Goal: Information Seeking & Learning: Learn about a topic

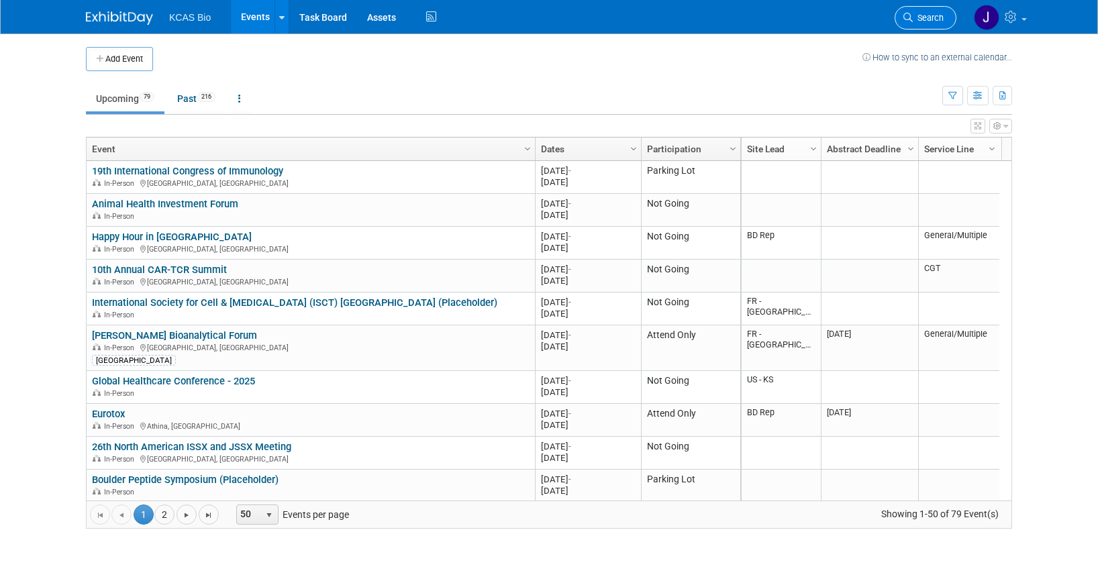
click at [926, 13] on span "Search" at bounding box center [928, 18] width 31 height 10
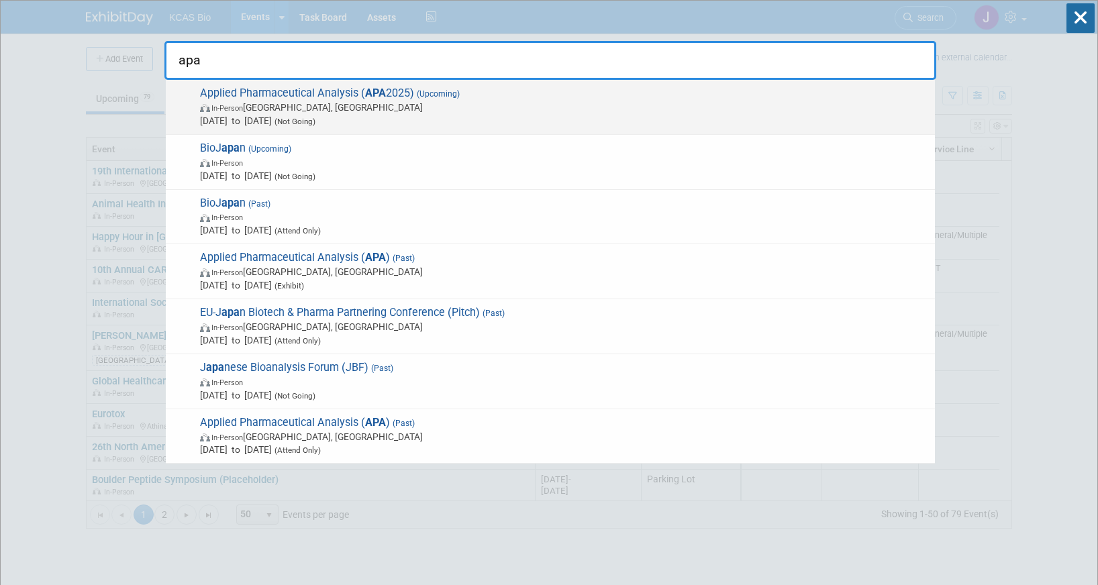
type input "apa"
click at [440, 104] on span "In-Person [GEOGRAPHIC_DATA], [GEOGRAPHIC_DATA]" at bounding box center [564, 107] width 728 height 13
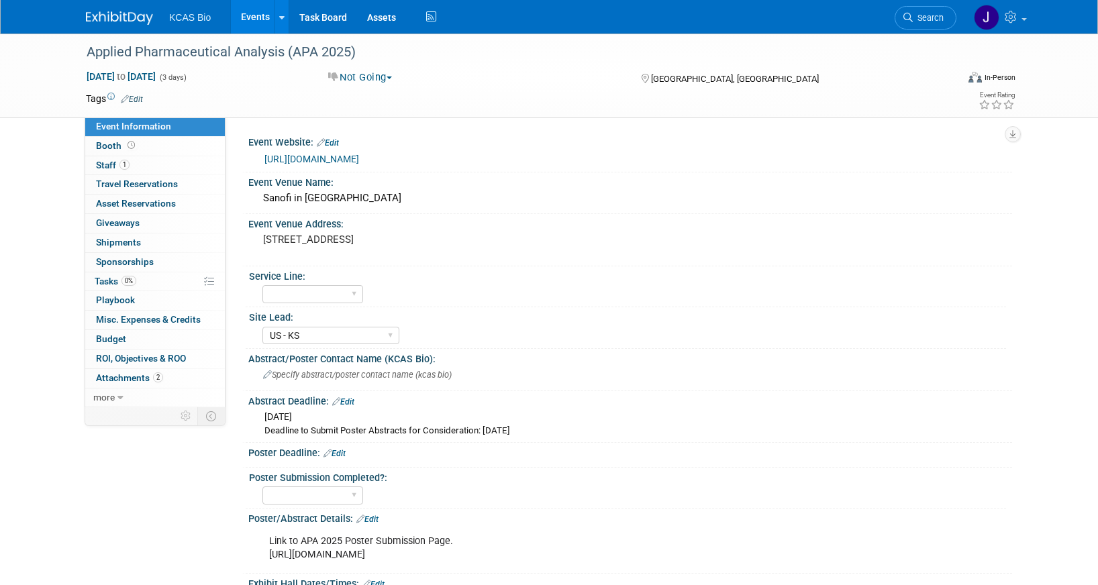
select select "US - KS"
click at [926, 12] on link "Search" at bounding box center [926, 17] width 62 height 23
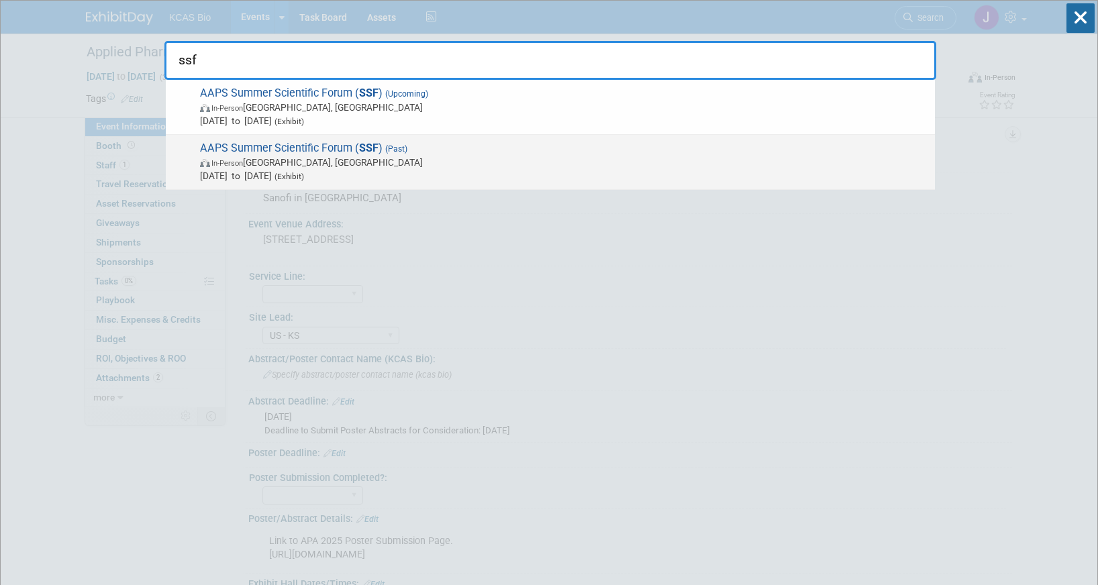
type input "ssf"
click at [423, 152] on span "AAPS Summer Scientific Forum ( SSF ) (Past) In-Person Indianapolis, IN Jul 14, …" at bounding box center [562, 162] width 732 height 41
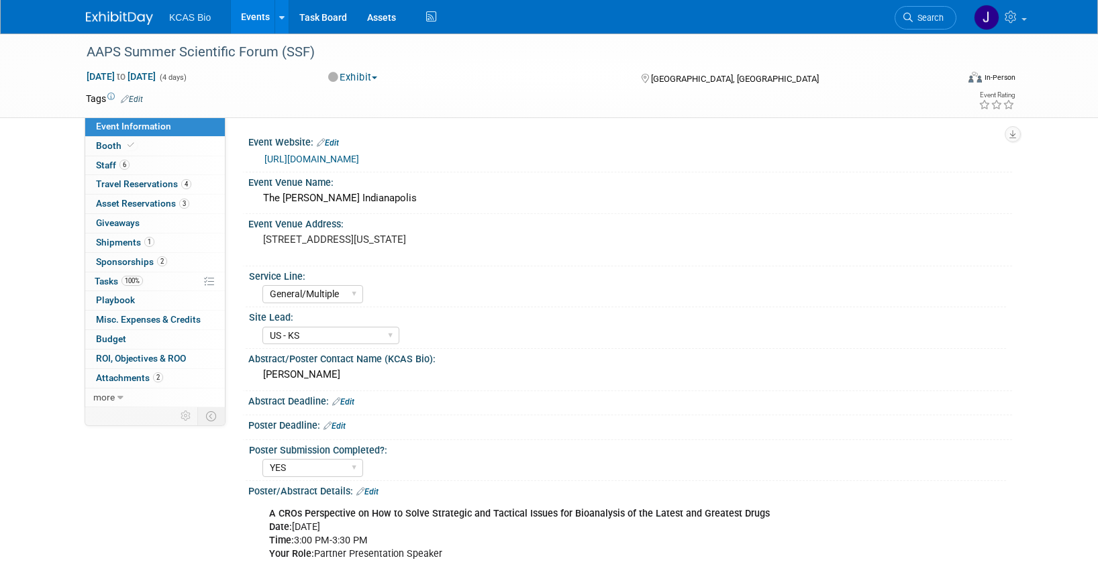
select select "General/Multiple"
select select "US - KS"
select select "YES"
click at [126, 340] on link "Budget" at bounding box center [155, 339] width 140 height 19
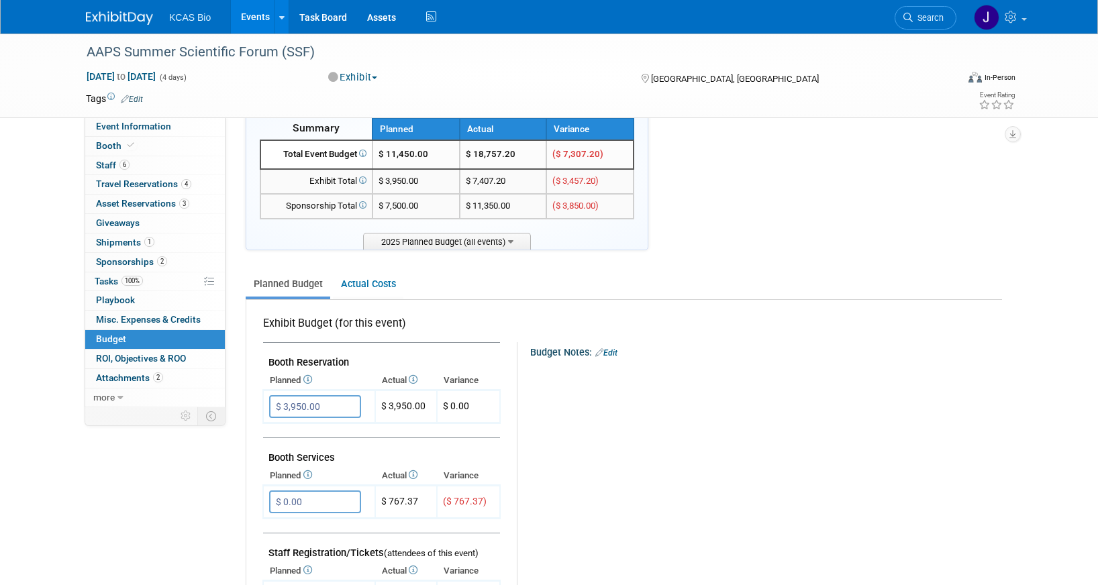
scroll to position [67, 0]
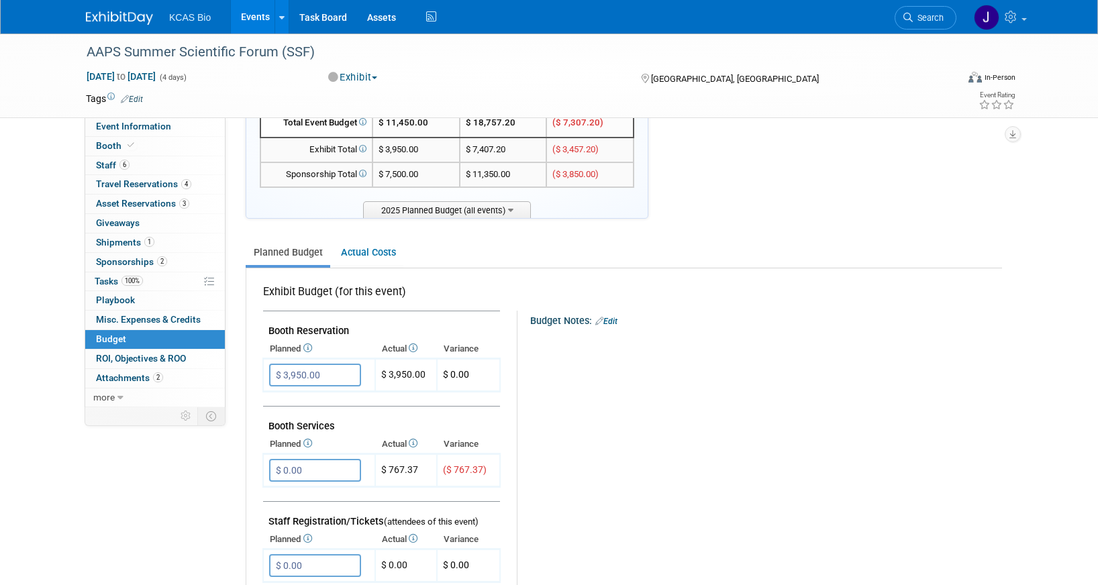
click at [365, 175] on icon at bounding box center [361, 173] width 9 height 7
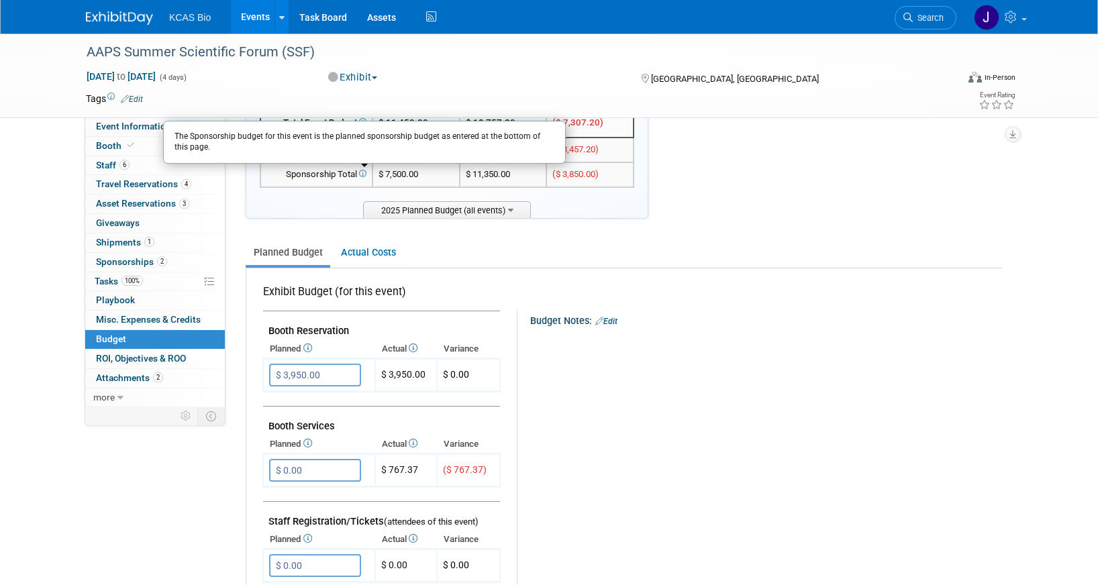
click at [362, 175] on icon at bounding box center [361, 173] width 9 height 7
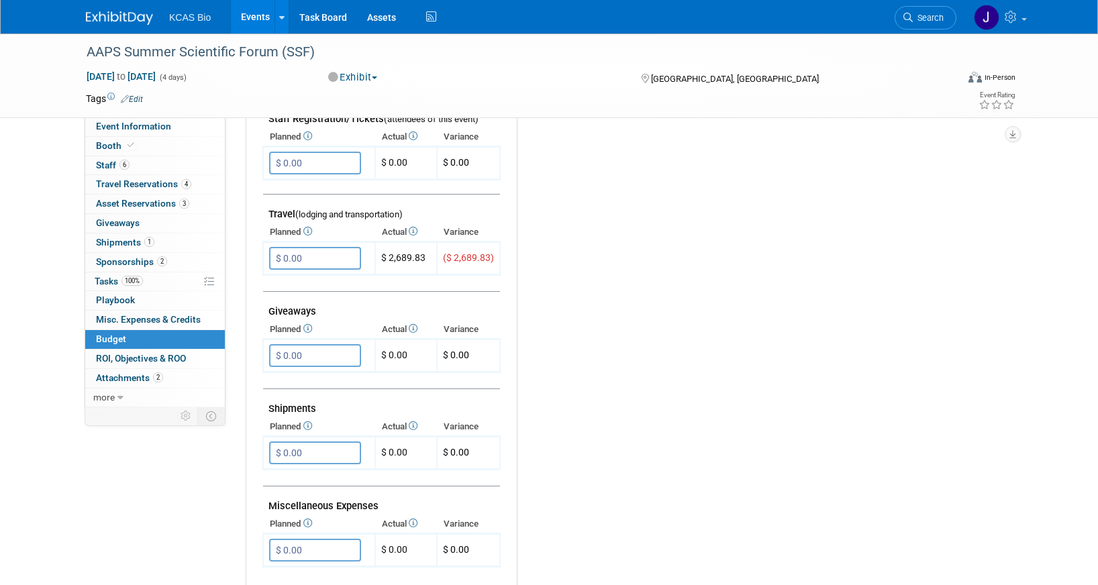
scroll to position [787, 0]
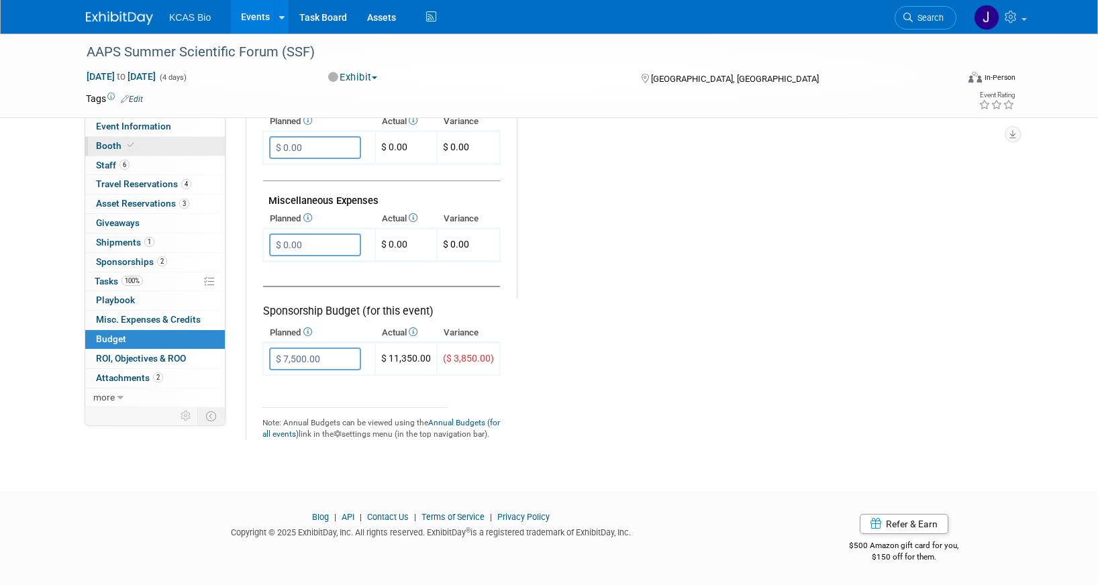
click at [138, 146] on link "Booth" at bounding box center [155, 146] width 140 height 19
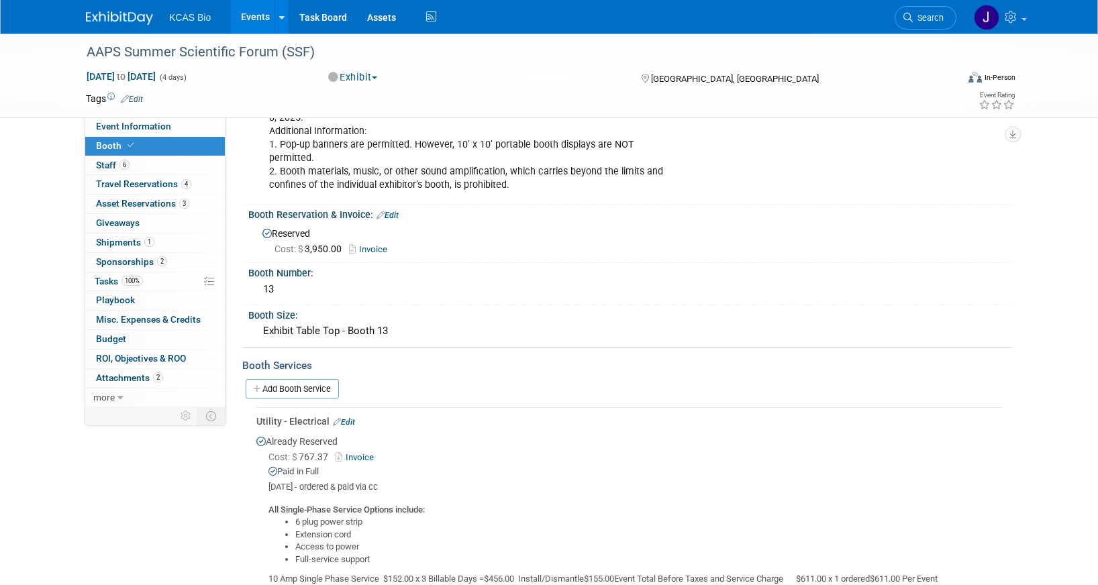
scroll to position [604, 0]
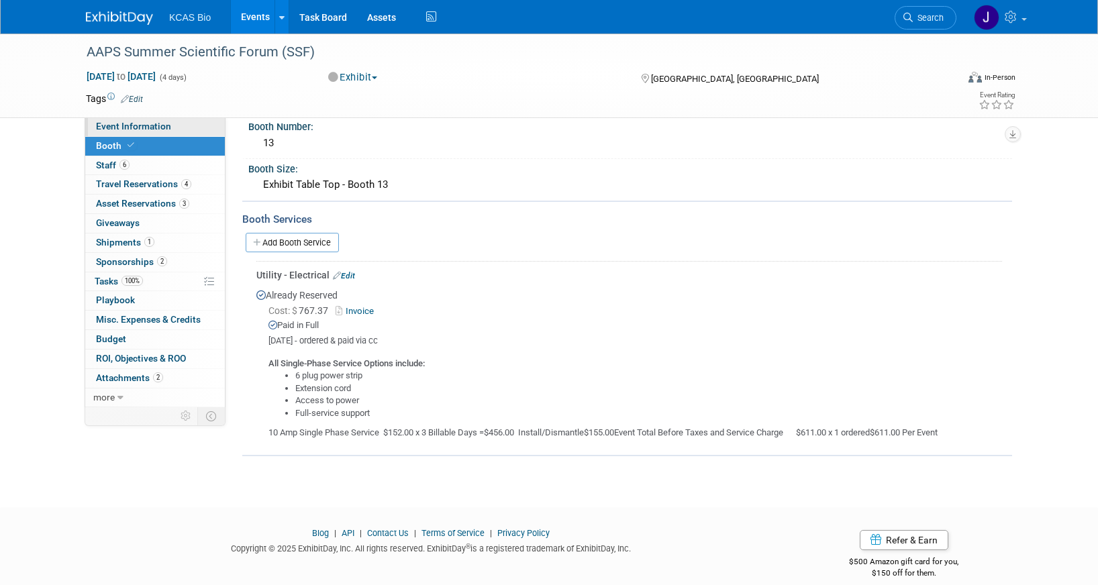
click at [148, 130] on span "Event Information" at bounding box center [133, 126] width 75 height 11
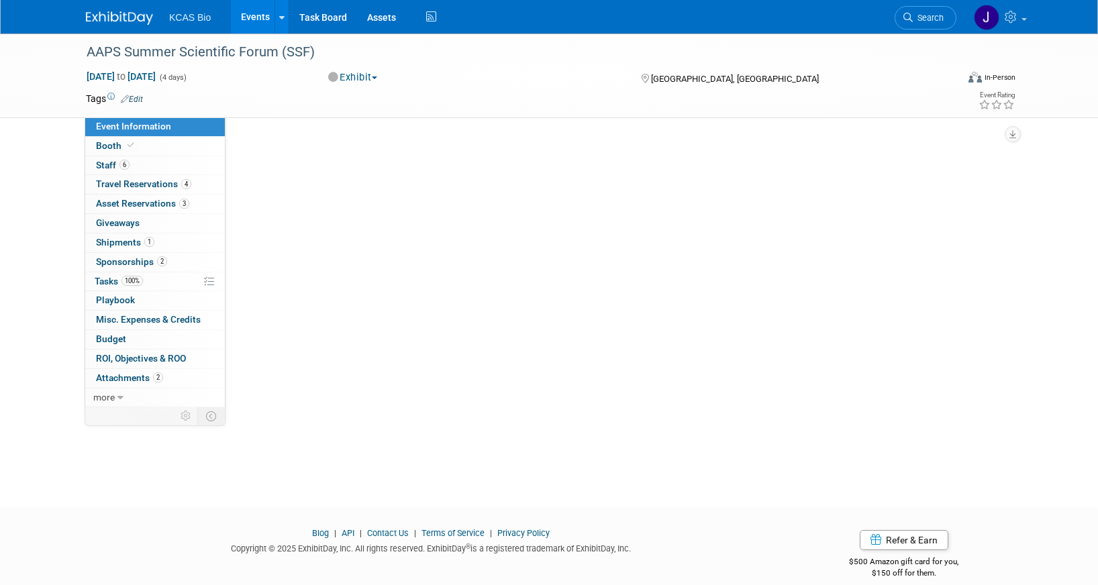
scroll to position [0, 0]
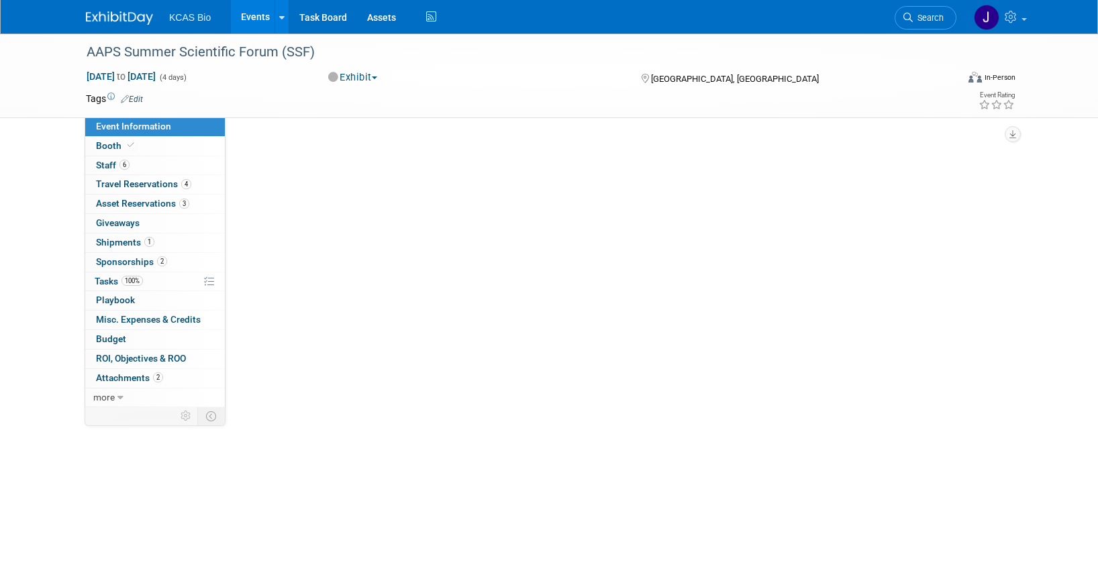
select select "General/Multiple"
select select "US - KS"
select select "YES"
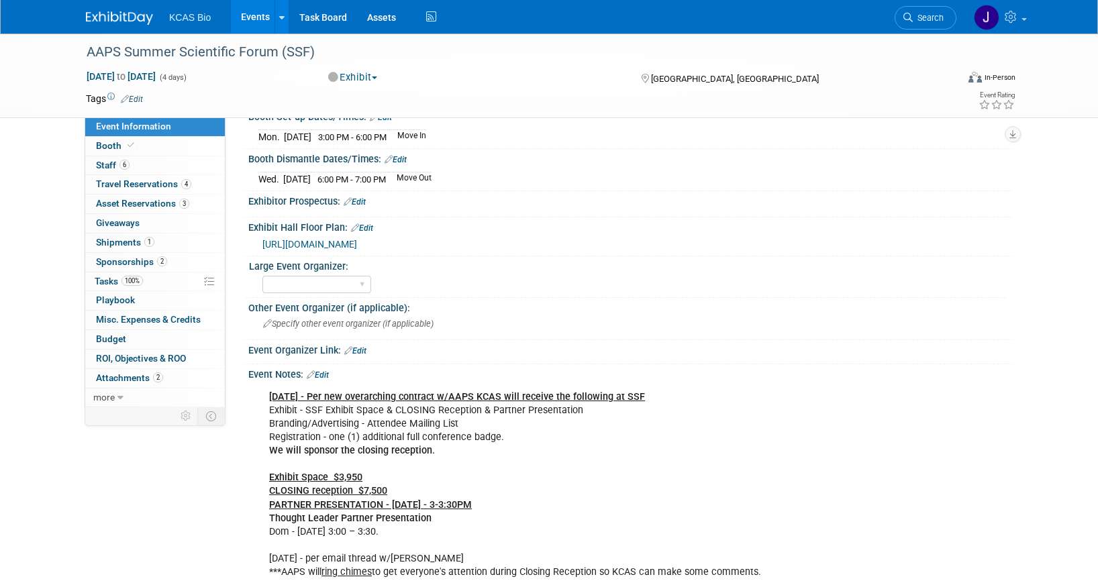
scroll to position [940, 0]
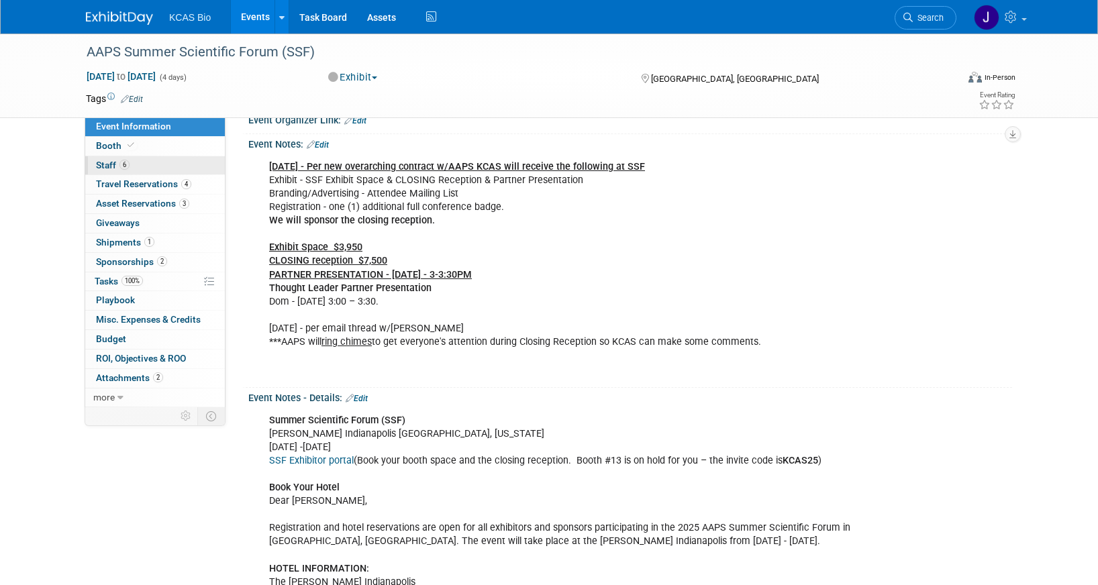
click at [175, 165] on link "6 Staff 6" at bounding box center [155, 165] width 140 height 19
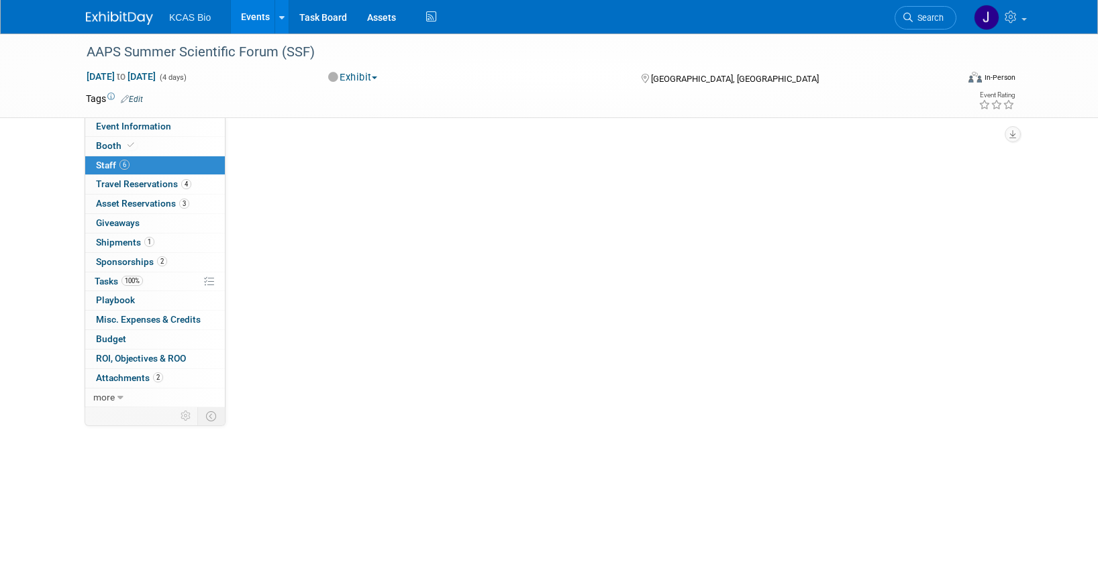
scroll to position [0, 0]
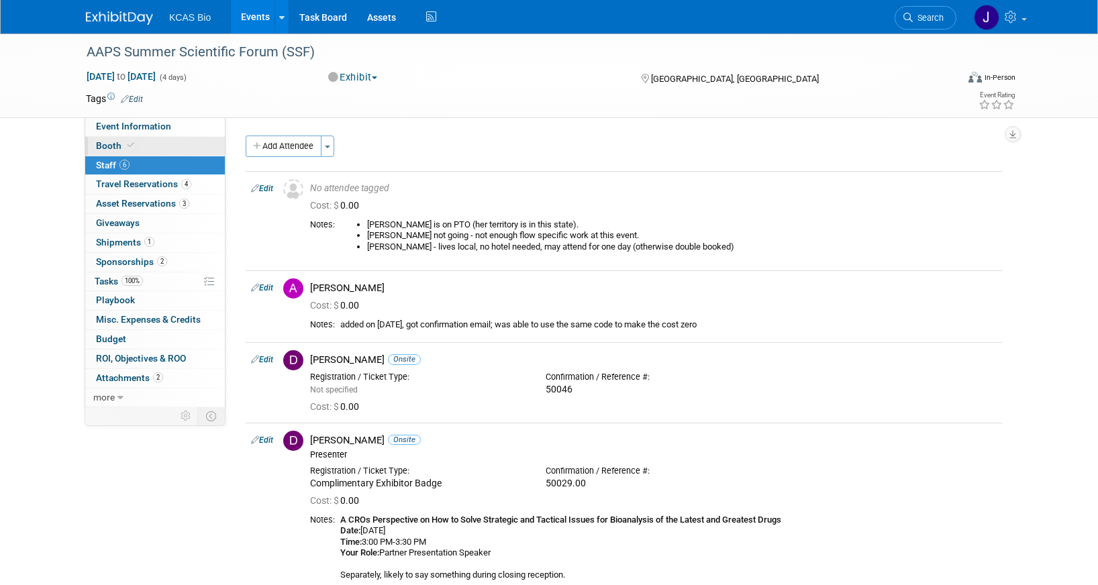
click at [175, 150] on link "Booth" at bounding box center [155, 146] width 140 height 19
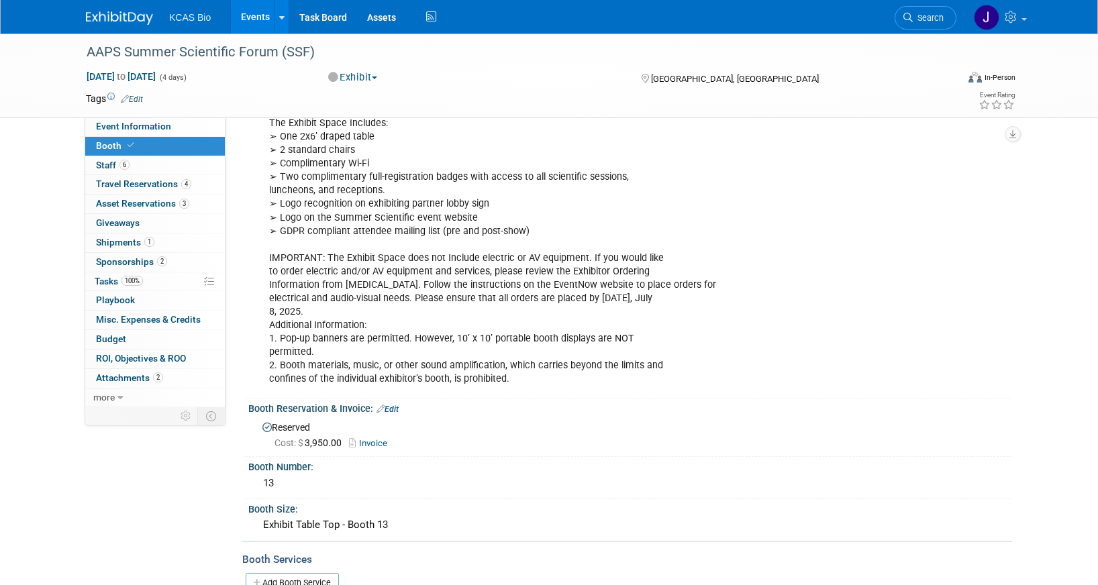
scroll to position [149, 0]
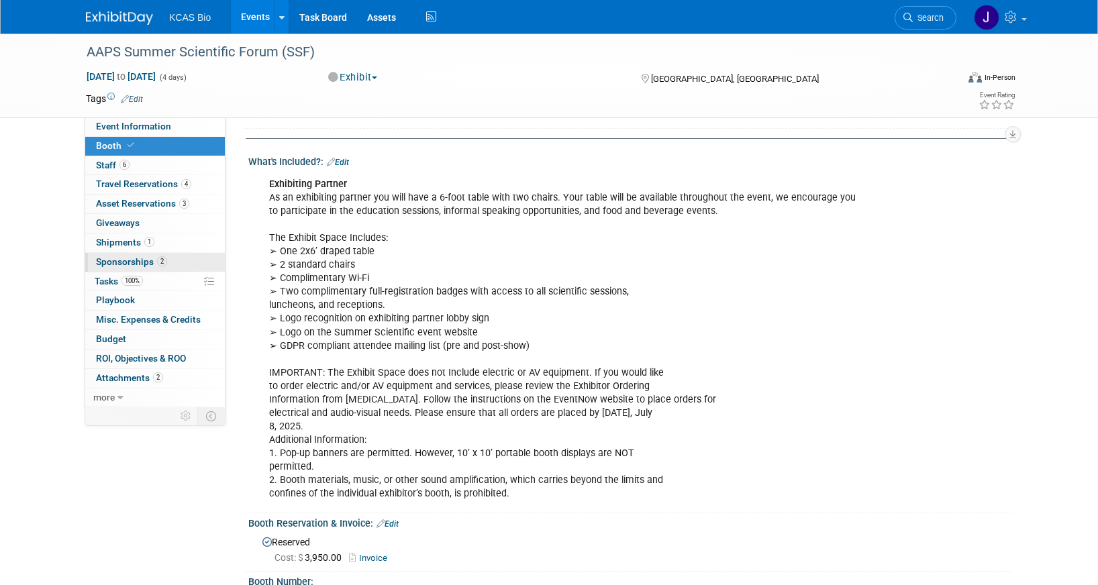
click at [146, 263] on span "Sponsorships 2" at bounding box center [131, 261] width 71 height 11
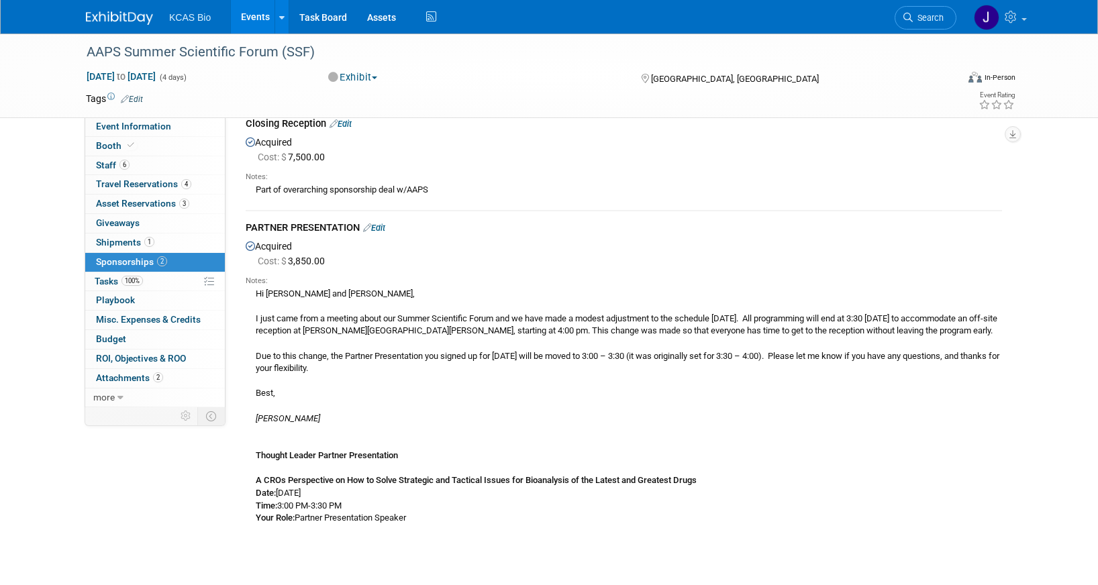
scroll to position [0, 0]
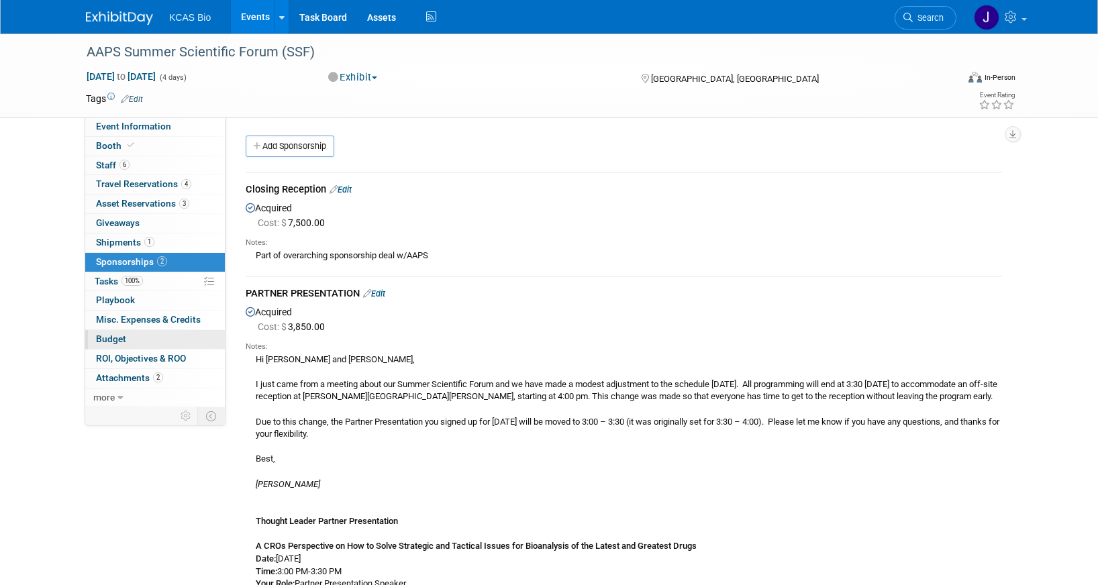
click at [121, 338] on span "Budget" at bounding box center [111, 339] width 30 height 11
